Goal: Find specific page/section: Find specific page/section

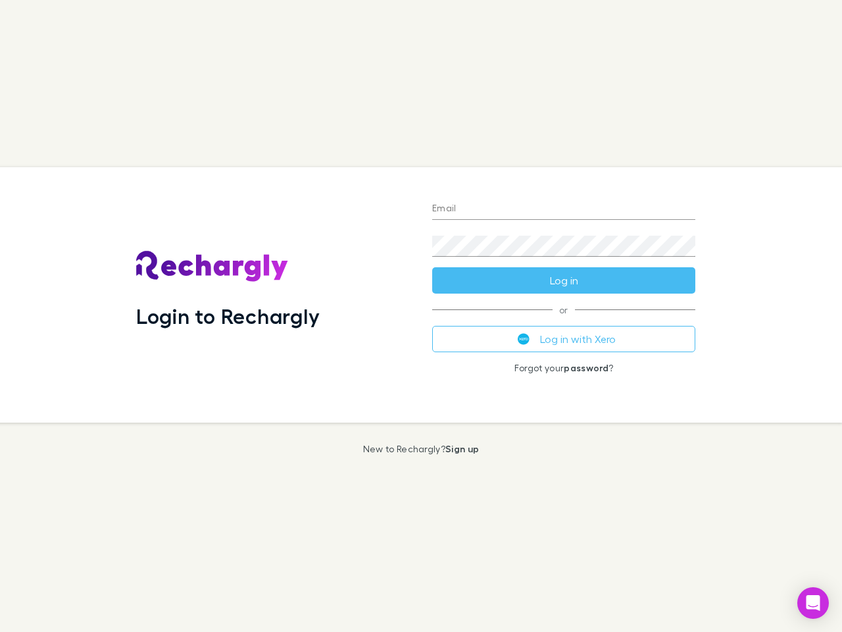
click at [421, 316] on div "Login to Rechargly" at bounding box center [274, 294] width 296 height 255
click at [564, 209] on input "Email" at bounding box center [563, 209] width 263 height 21
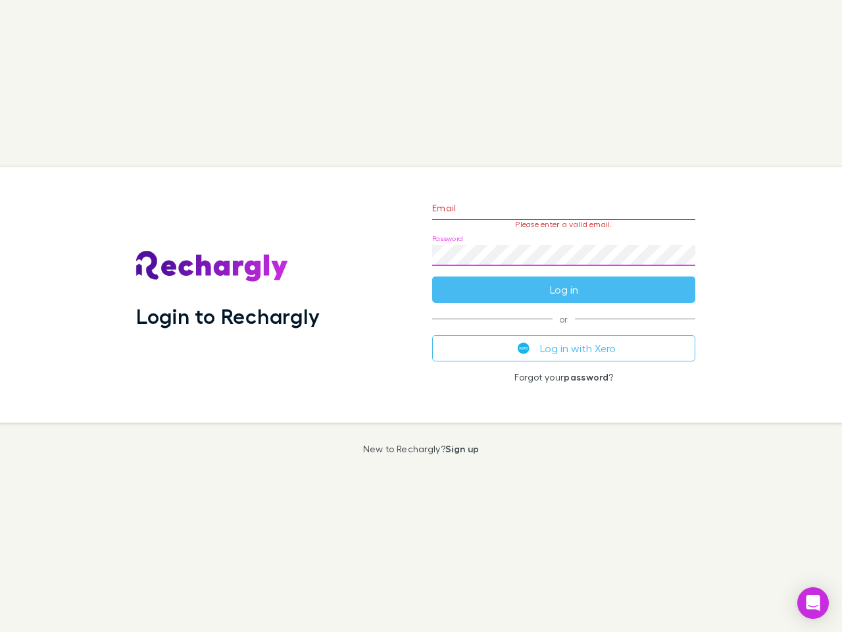
click at [564, 280] on form "Email Please enter a valid email. Password Log in" at bounding box center [563, 245] width 263 height 114
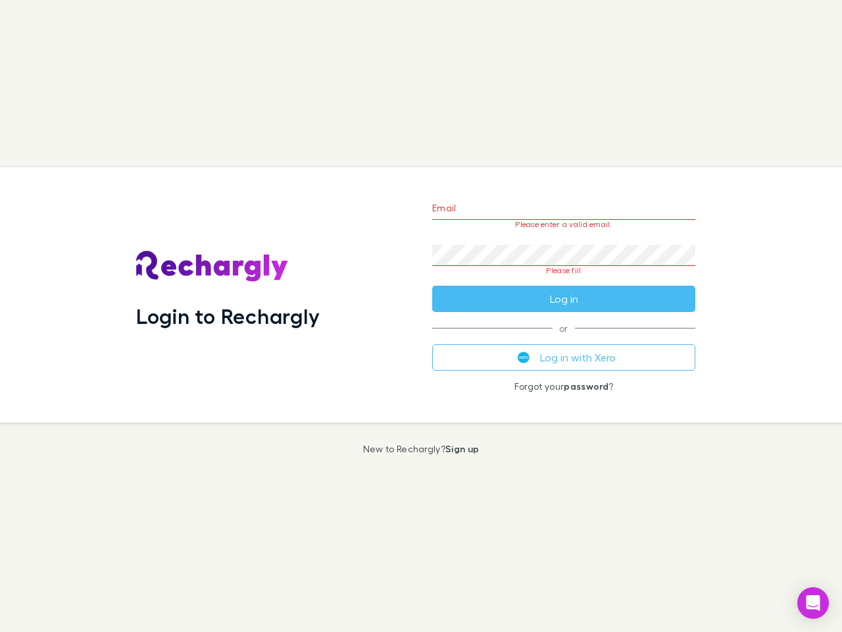
click at [564, 339] on div "Email Please enter a valid email. Password Please fill Log in or Log in with Xe…" at bounding box center [564, 294] width 284 height 255
click at [813, 603] on icon "Open Intercom Messenger" at bounding box center [814, 603] width 14 height 16
